Goal: Task Accomplishment & Management: Manage account settings

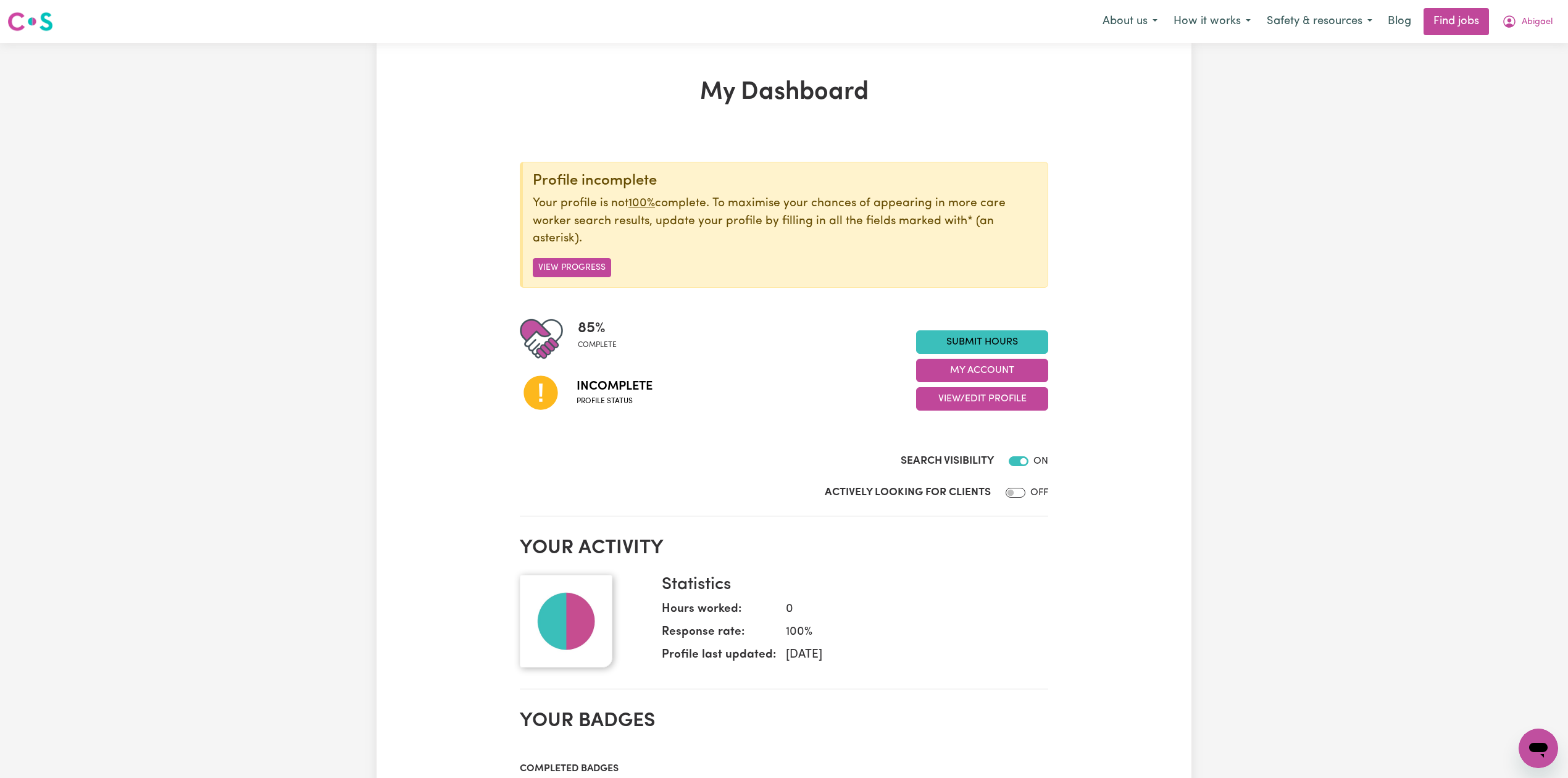
scroll to position [82, 0]
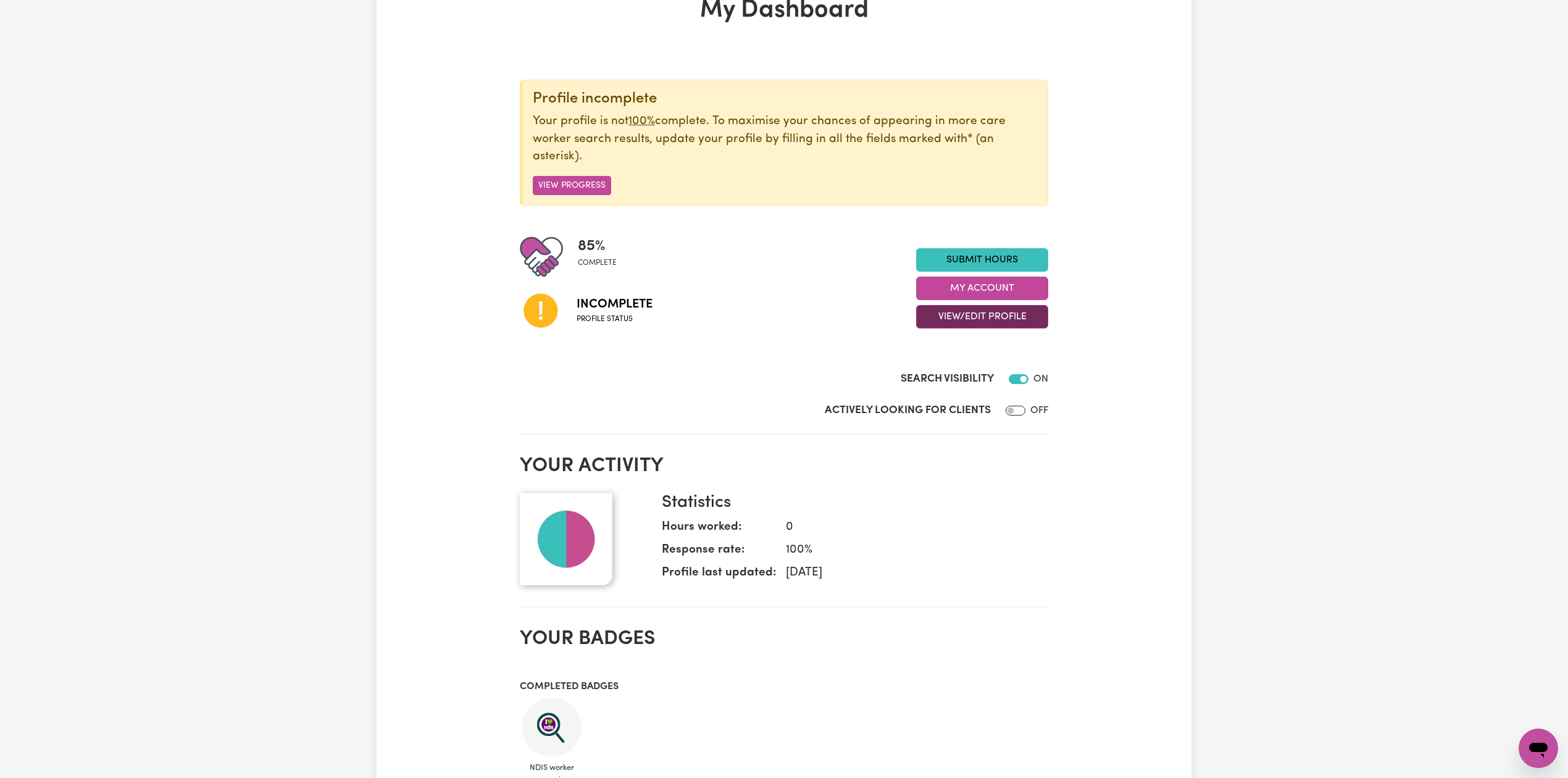
click at [991, 307] on button "View/Edit Profile" at bounding box center [982, 317] width 132 height 24
click at [953, 379] on link "Edit Profile" at bounding box center [974, 374] width 115 height 24
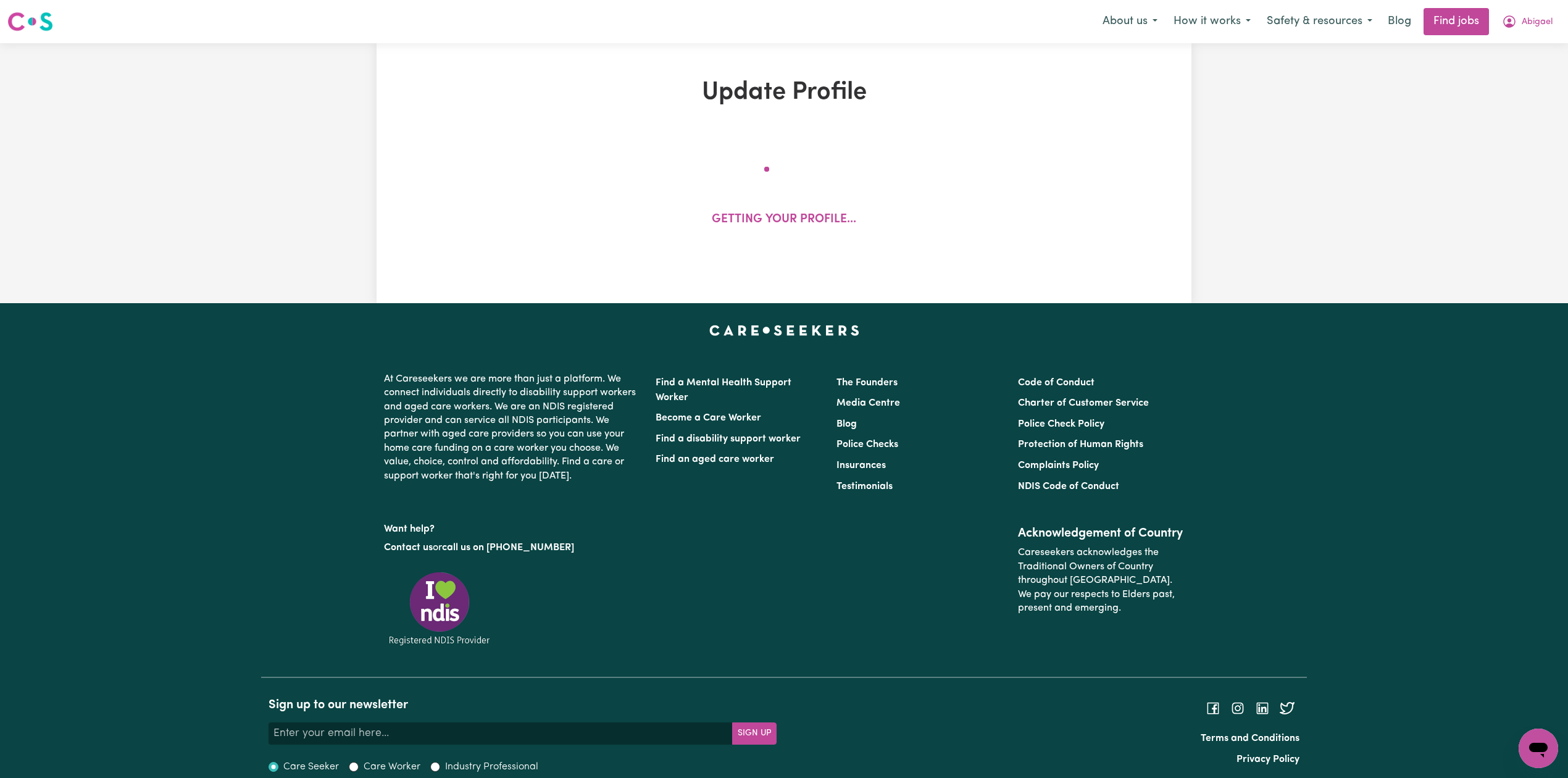
select select "[DEMOGRAPHIC_DATA]"
select select "Student Visa"
select select "Studying a healthcare related degree or qualification"
select select "39"
select select "45"
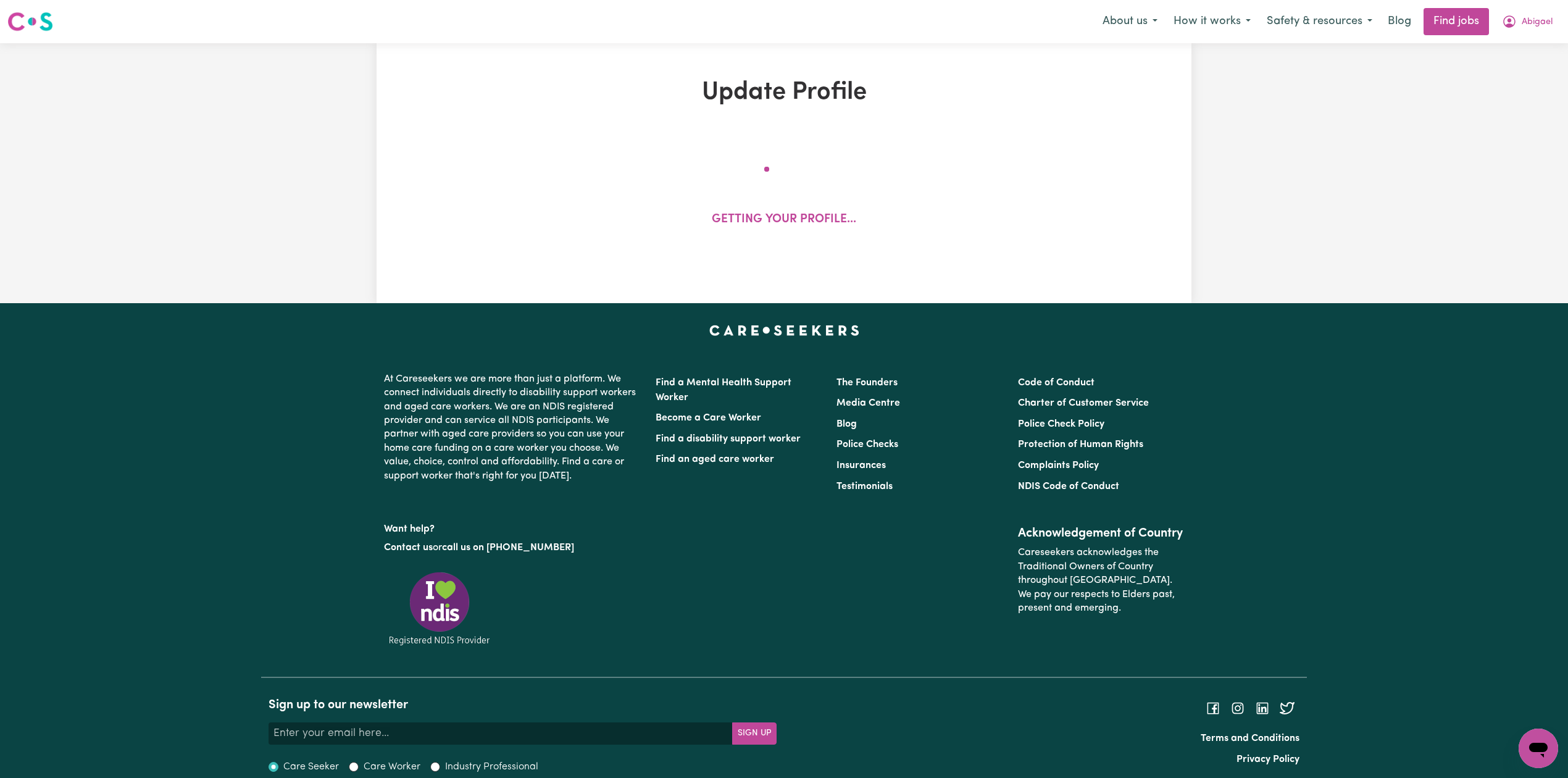
select select "55"
select select "44"
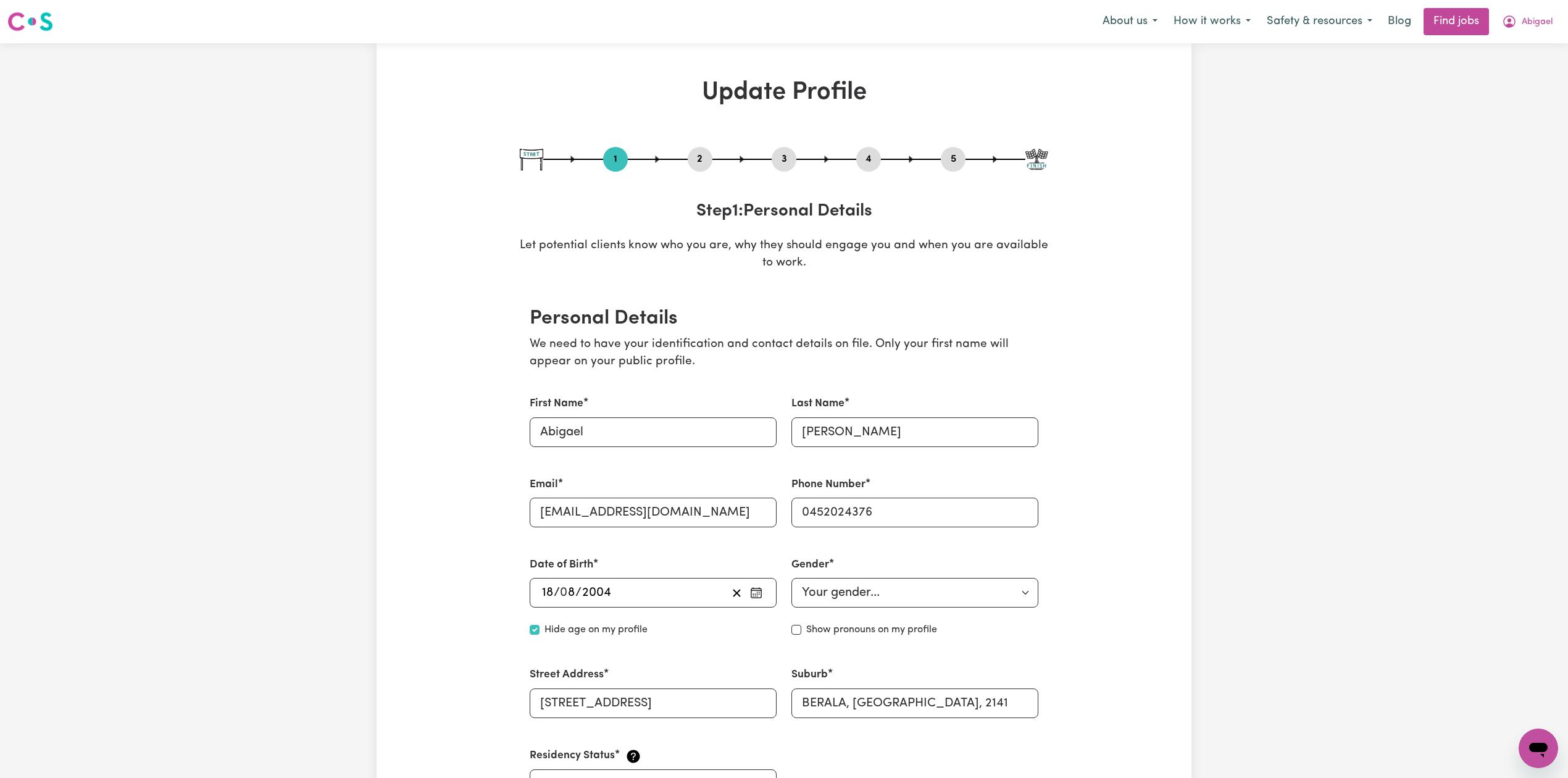
click at [959, 159] on button "5" at bounding box center [953, 160] width 24 height 16
select select "I am providing services by being employed by an organisation"
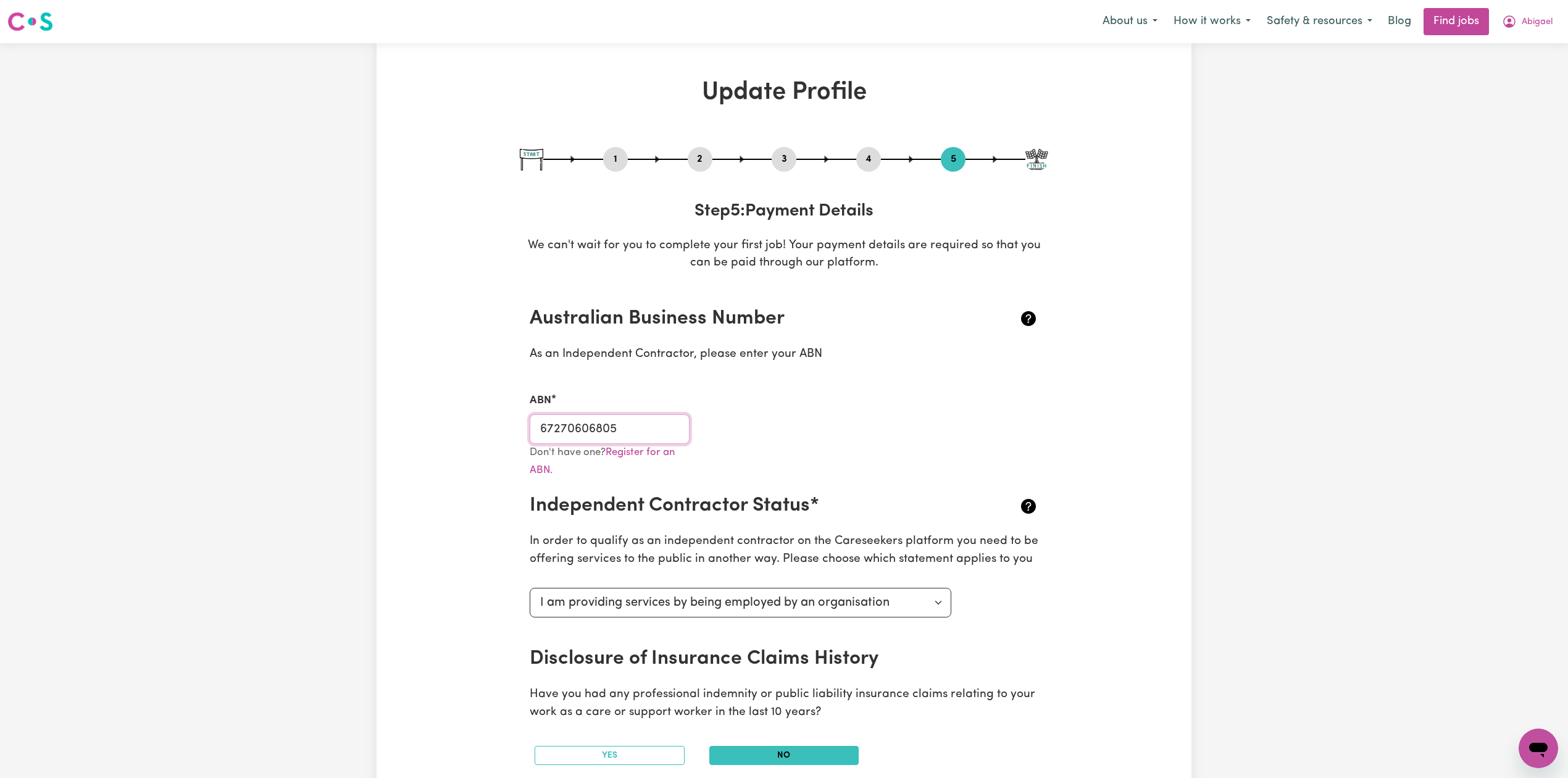
click at [615, 426] on input "67270606805" at bounding box center [609, 429] width 160 height 30
click at [612, 159] on button "1" at bounding box center [616, 160] width 24 height 16
select select "[DEMOGRAPHIC_DATA]"
select select "Student Visa"
select select "Studying a healthcare related degree or qualification"
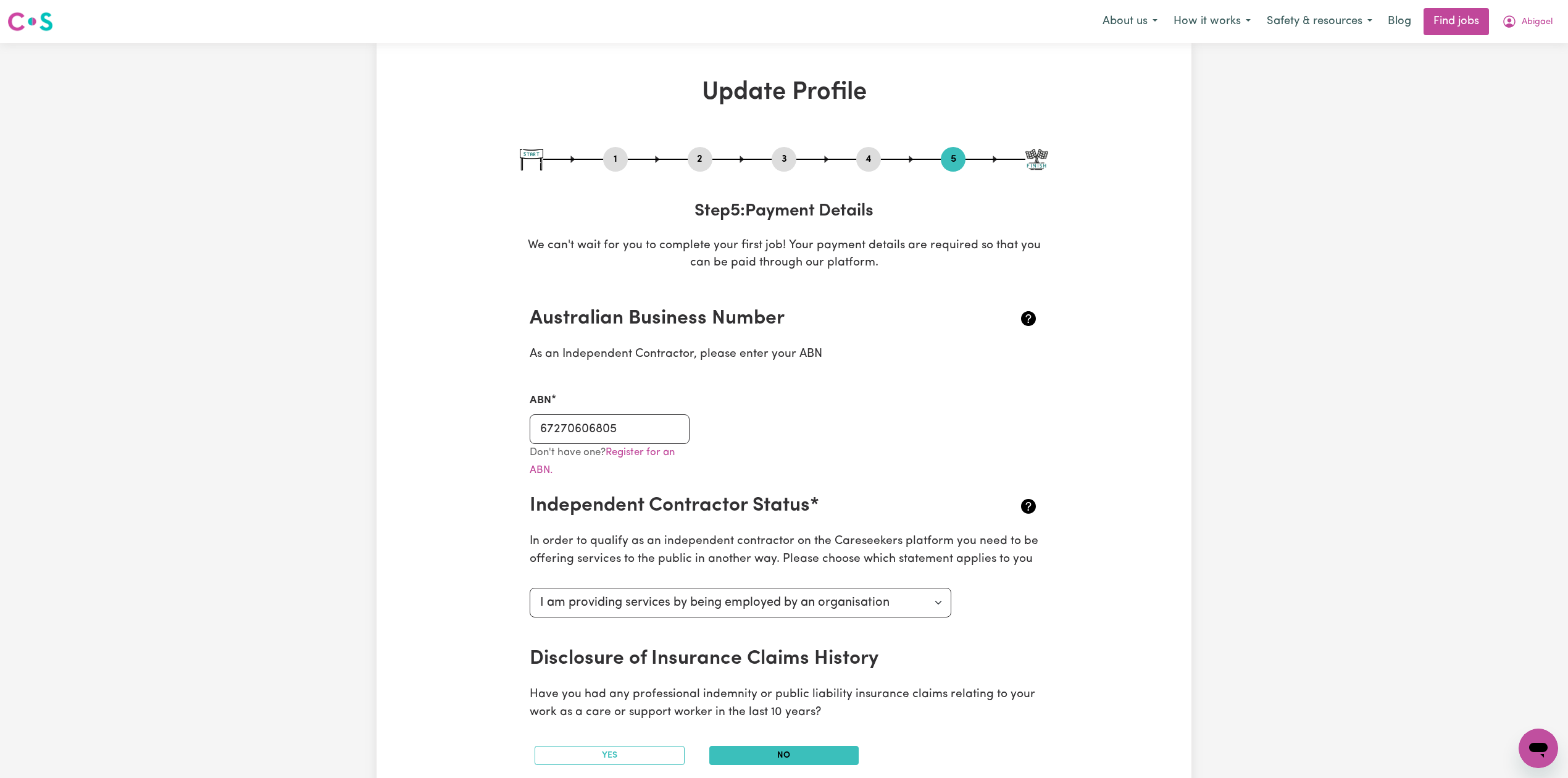
select select "39"
select select "45"
select select "55"
select select "44"
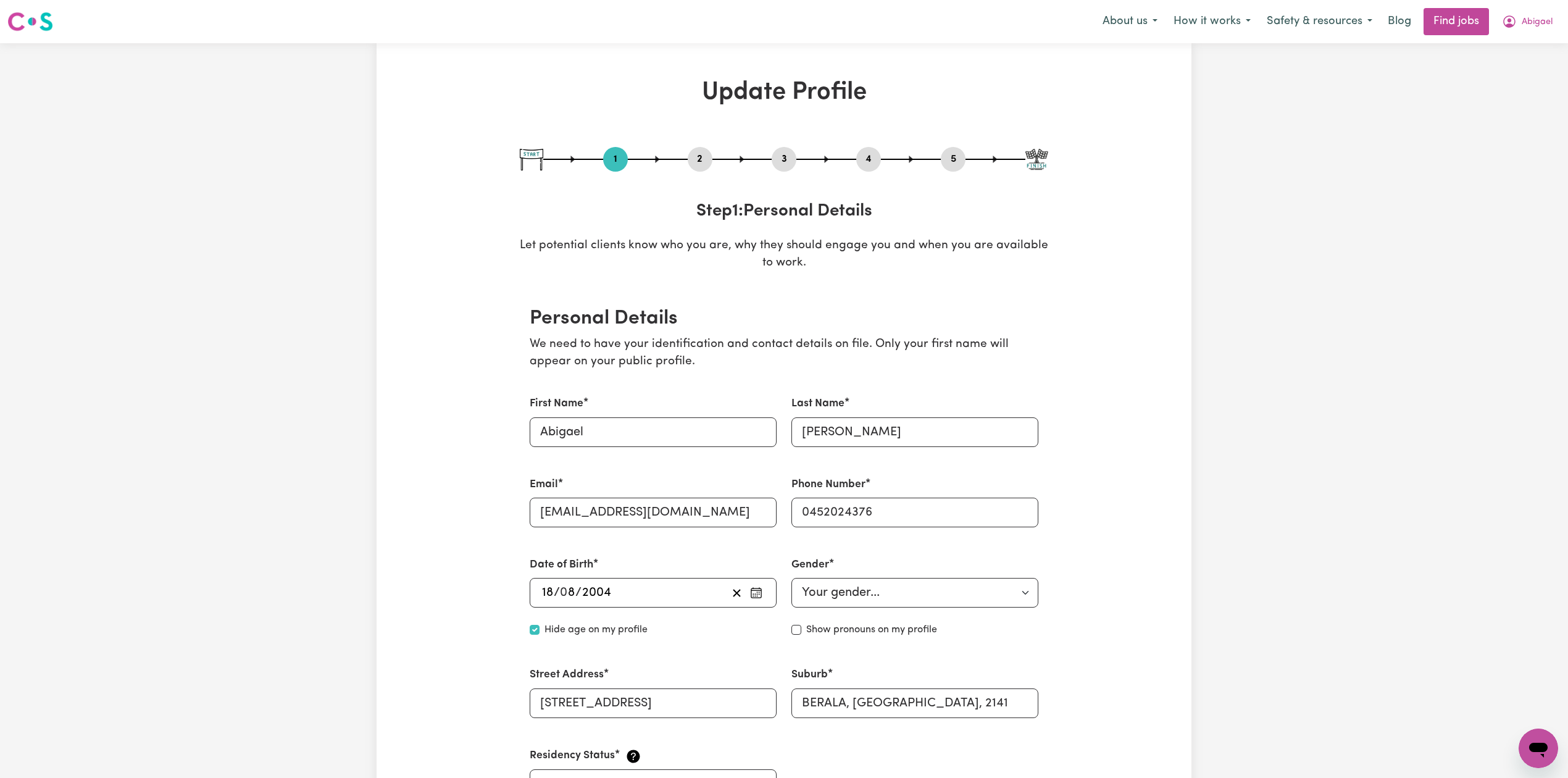
click at [690, 149] on div "1 2 3 4 5" at bounding box center [784, 159] width 529 height 24
click at [702, 156] on button "2" at bounding box center [700, 160] width 24 height 16
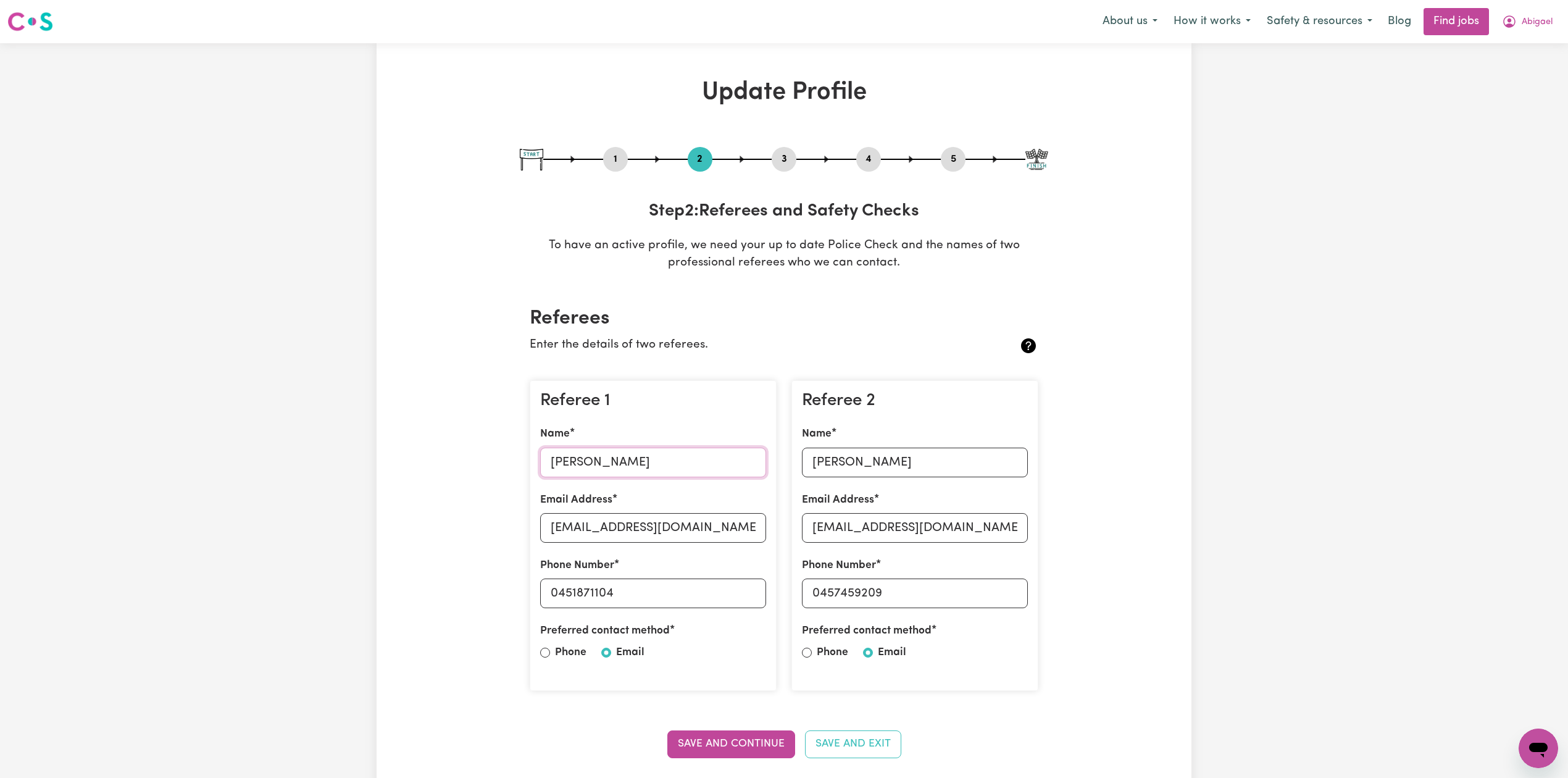
click at [628, 468] on input "[PERSON_NAME]" at bounding box center [653, 463] width 226 height 30
click at [854, 470] on input "[PERSON_NAME]" at bounding box center [914, 463] width 226 height 30
click at [796, 241] on p "To have an active profile, we need your up to date Police Check and the names o…" at bounding box center [784, 255] width 529 height 36
click at [610, 157] on button "1" at bounding box center [616, 160] width 24 height 16
select select "[DEMOGRAPHIC_DATA]"
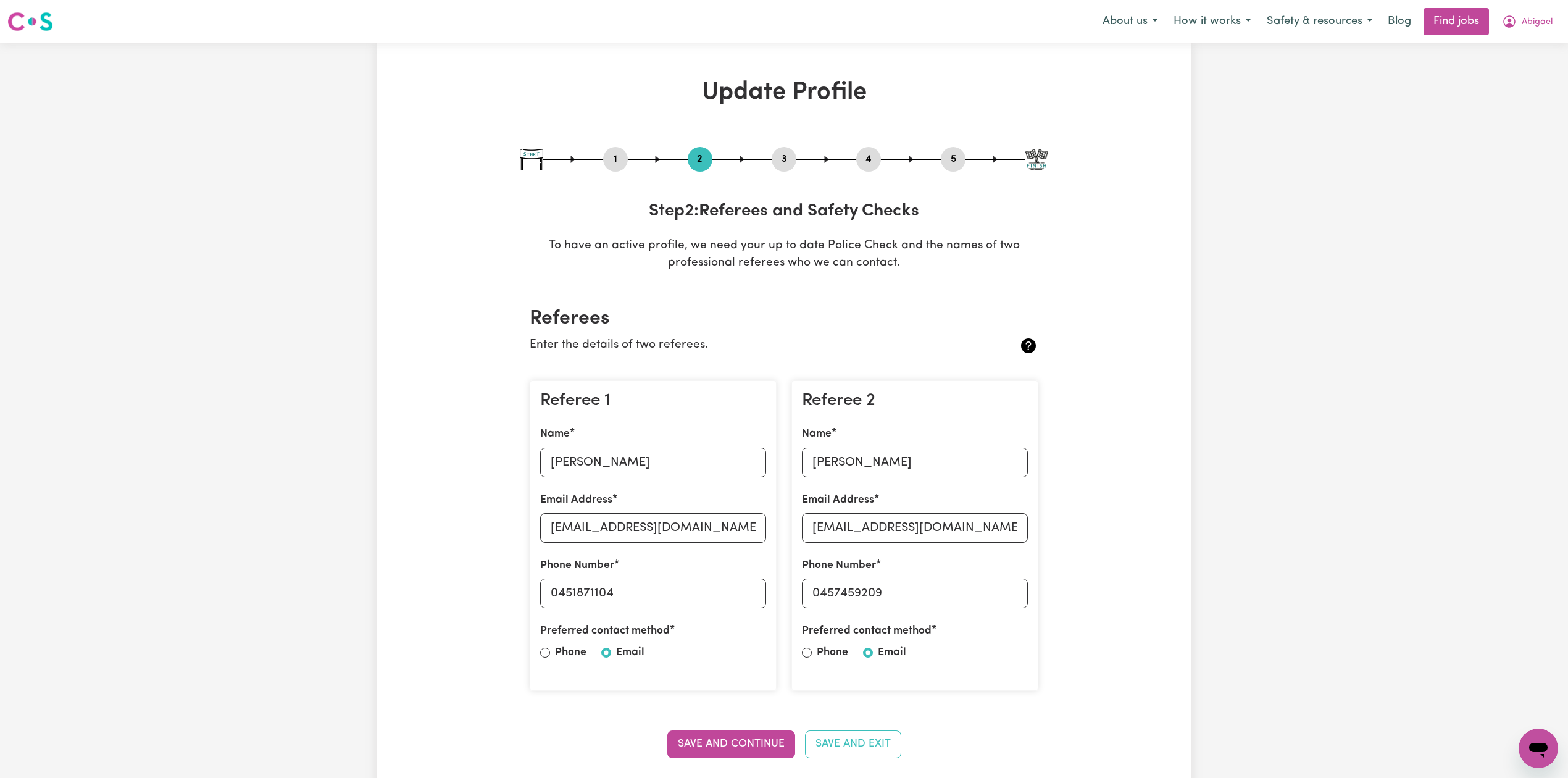
select select "Student Visa"
select select "Studying a healthcare related degree or qualification"
select select "39"
select select "45"
select select "55"
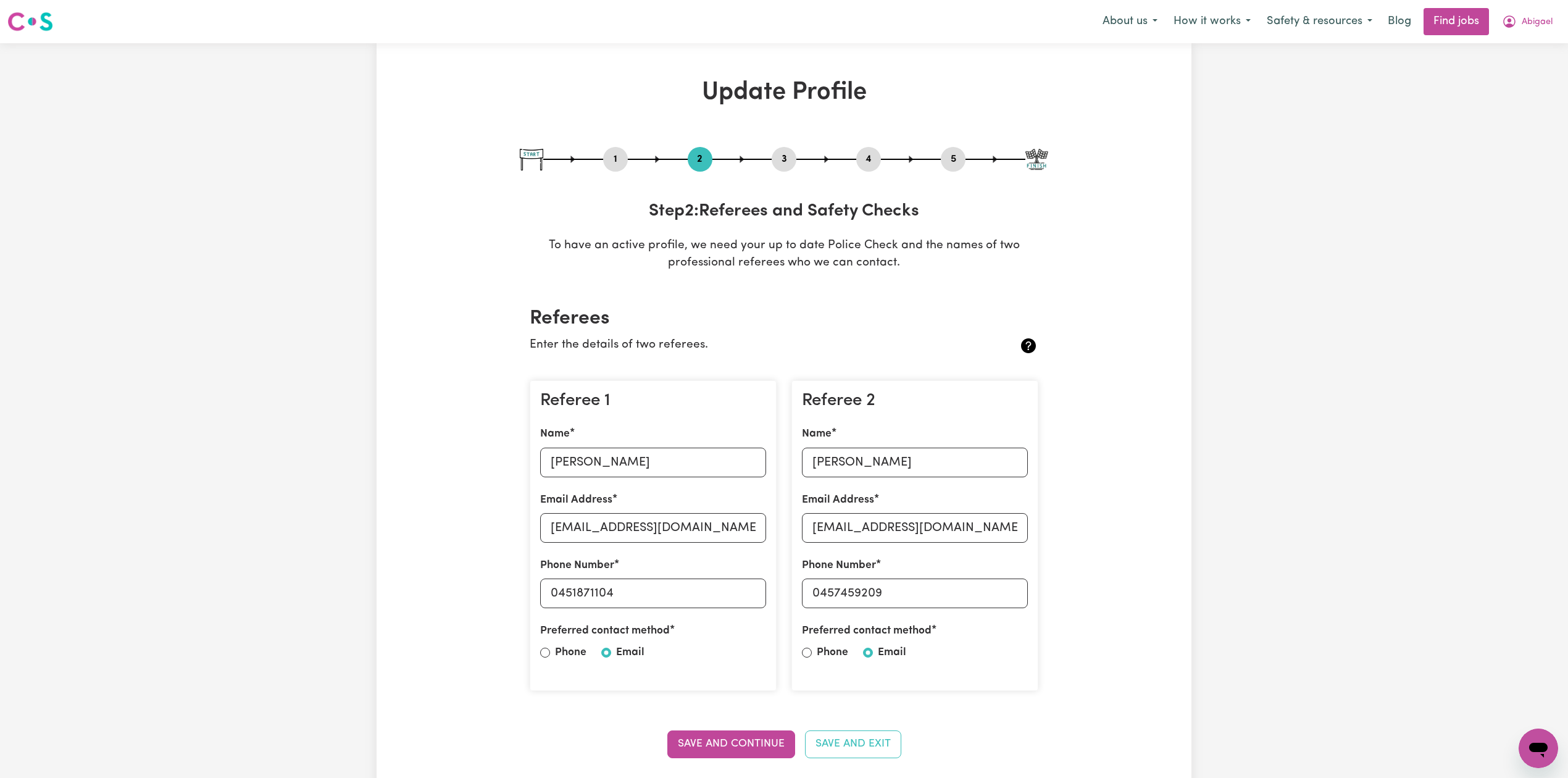
select select "44"
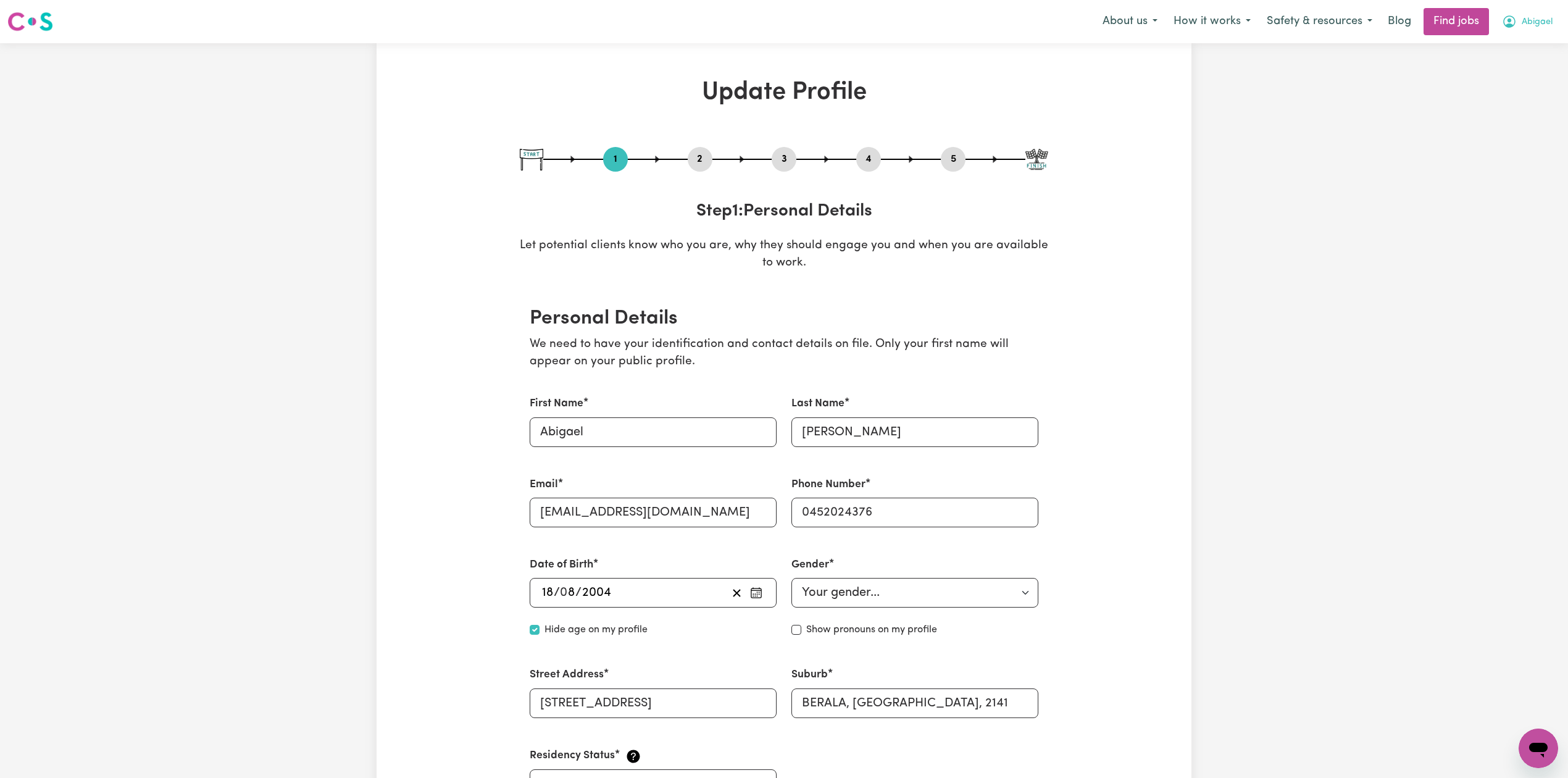
click at [1538, 29] on button "Abigael" at bounding box center [1527, 22] width 67 height 26
click at [1518, 94] on link "Logout" at bounding box center [1511, 94] width 98 height 24
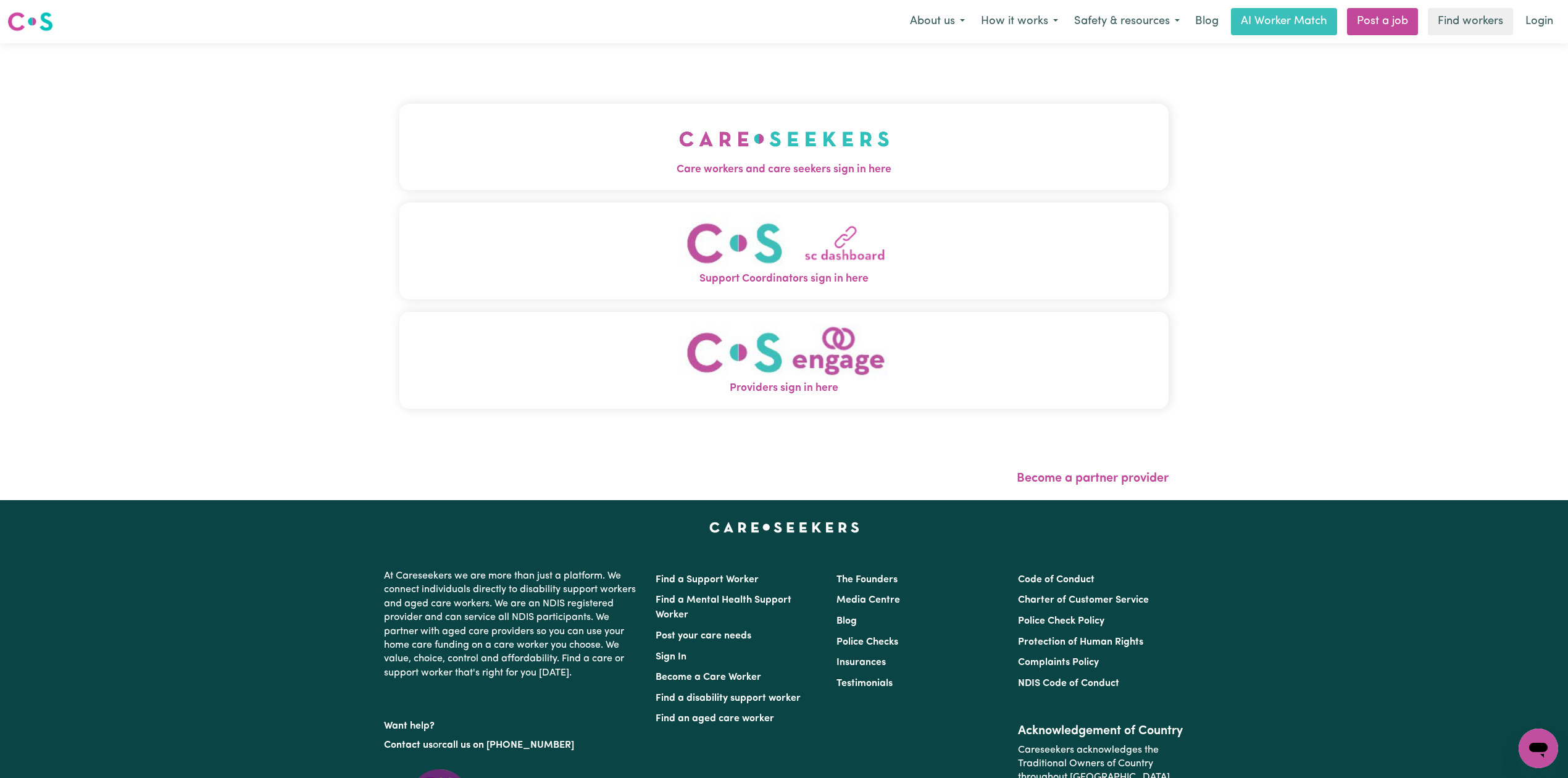
click at [610, 100] on div "Care workers and care seekers sign in here Support Coordinators sign in here Pr…" at bounding box center [784, 262] width 769 height 389
drag, startPoint x: 484, startPoint y: 136, endPoint x: 476, endPoint y: 137, distance: 8.1
click at [484, 137] on button "Care workers and care seekers sign in here" at bounding box center [784, 147] width 769 height 86
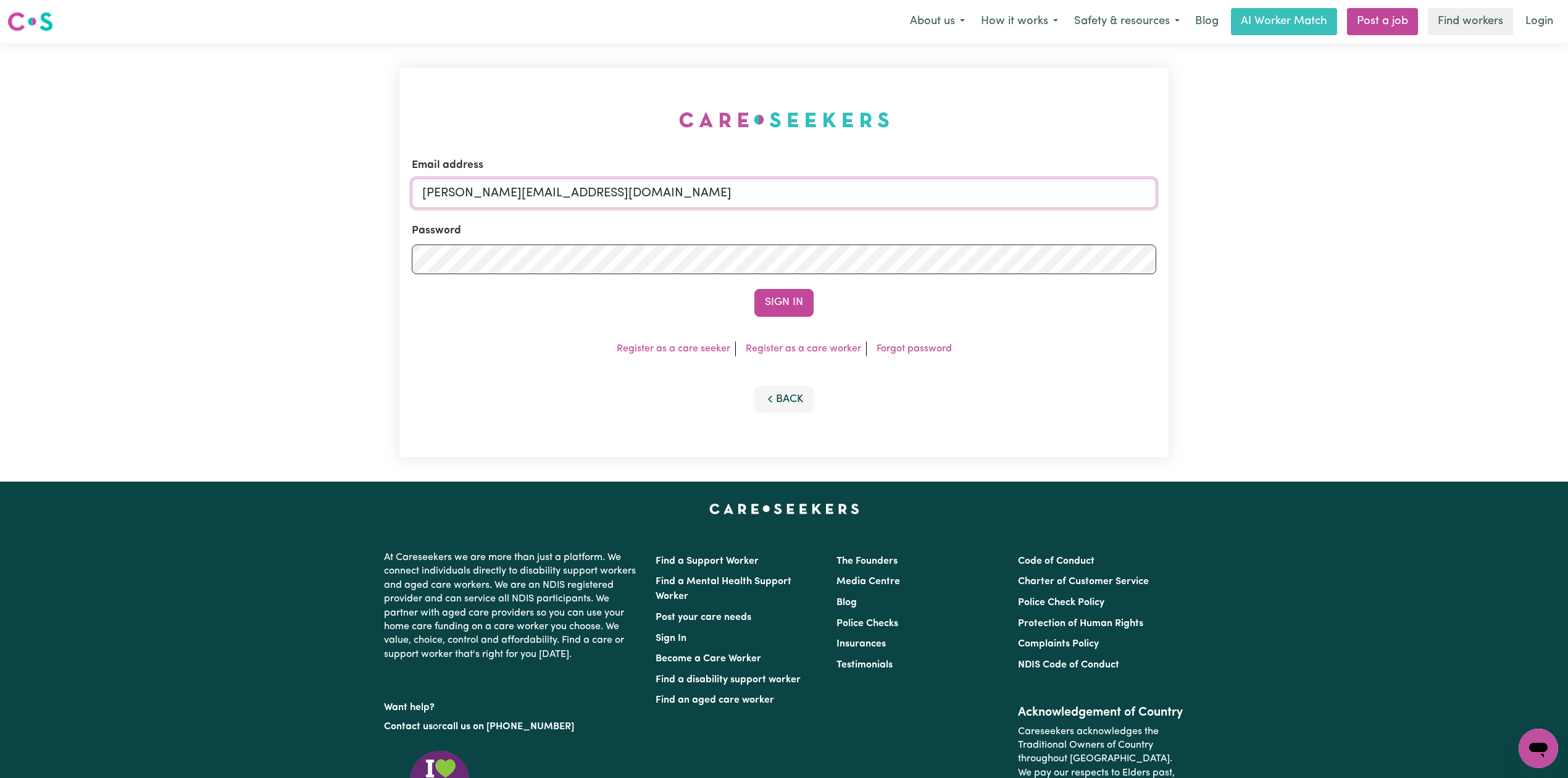
drag, startPoint x: 612, startPoint y: 190, endPoint x: 596, endPoint y: 196, distance: 17.1
click at [612, 190] on input "[PERSON_NAME][EMAIL_ADDRESS][DOMAIN_NAME]" at bounding box center [784, 194] width 745 height 30
drag, startPoint x: 484, startPoint y: 190, endPoint x: 744, endPoint y: 185, distance: 260.0
click at [744, 185] on input "Superuser~[EMAIL_ADDRESS][DOMAIN_NAME]" at bounding box center [784, 194] width 745 height 30
type input "Superuser~[EMAIL_ADDRESS][DOMAIN_NAME]"
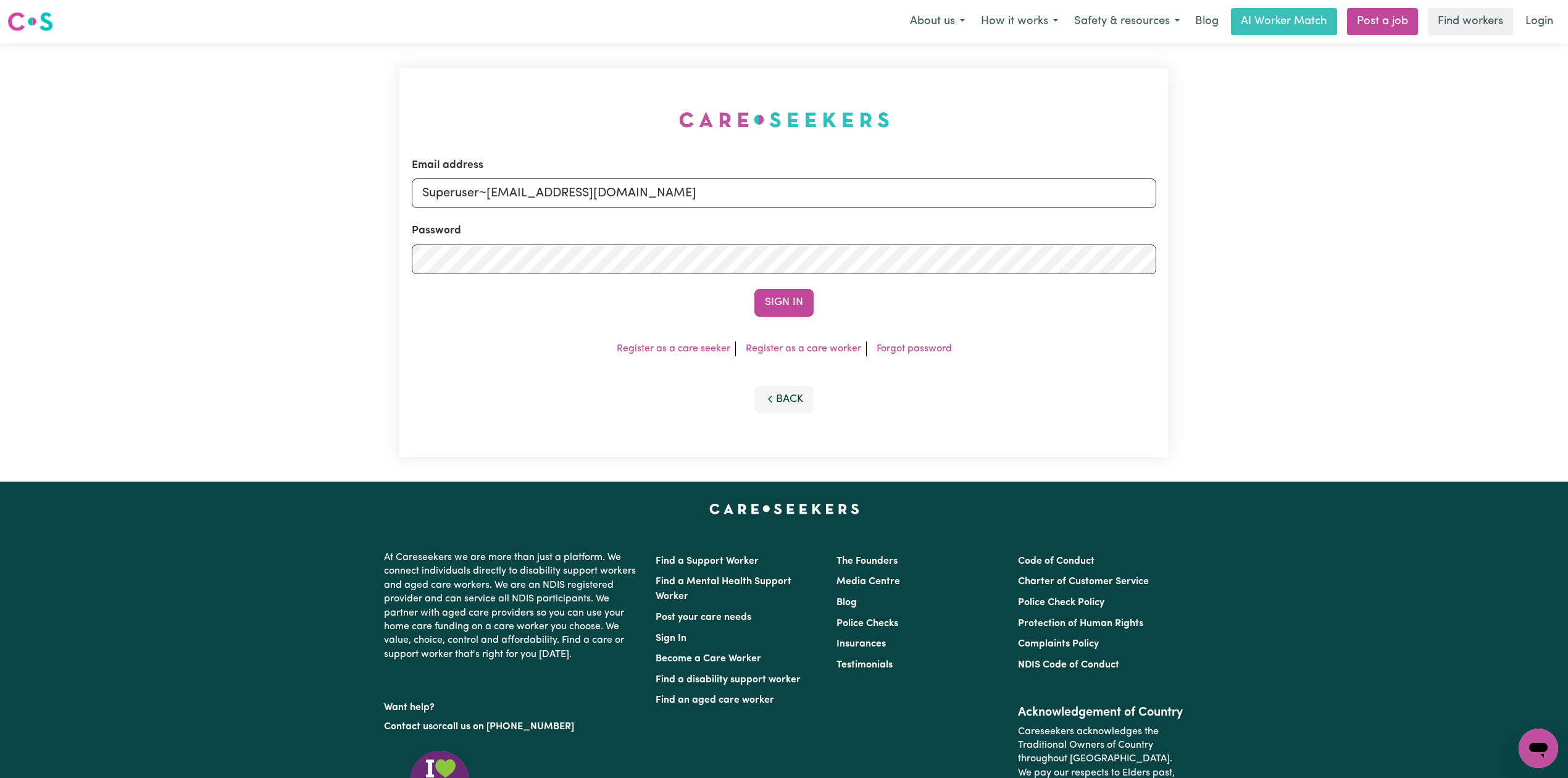
drag, startPoint x: 781, startPoint y: 294, endPoint x: 640, endPoint y: 141, distance: 208.1
click at [781, 294] on button "Sign In" at bounding box center [783, 302] width 59 height 27
